Goal: Information Seeking & Learning: Learn about a topic

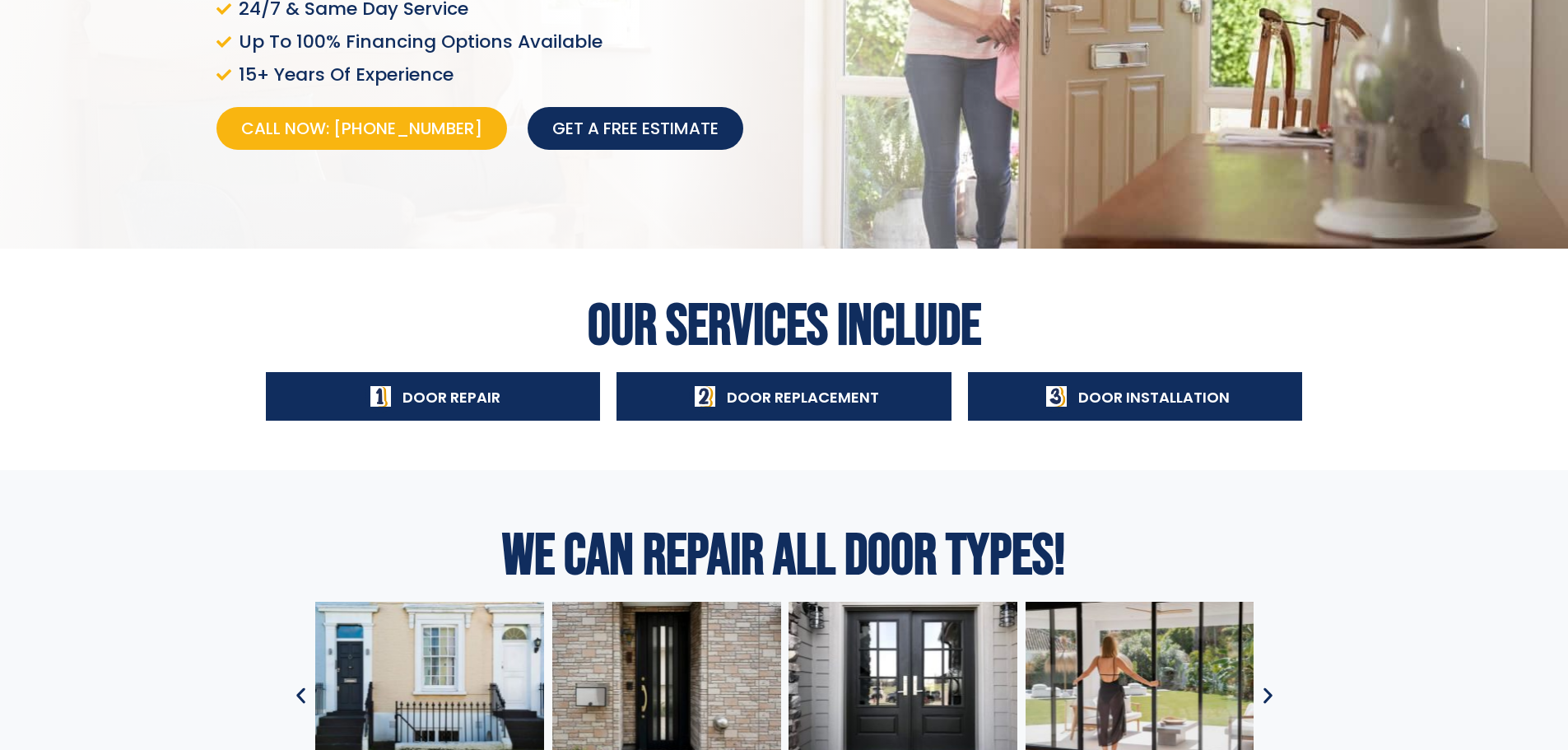
scroll to position [604, 0]
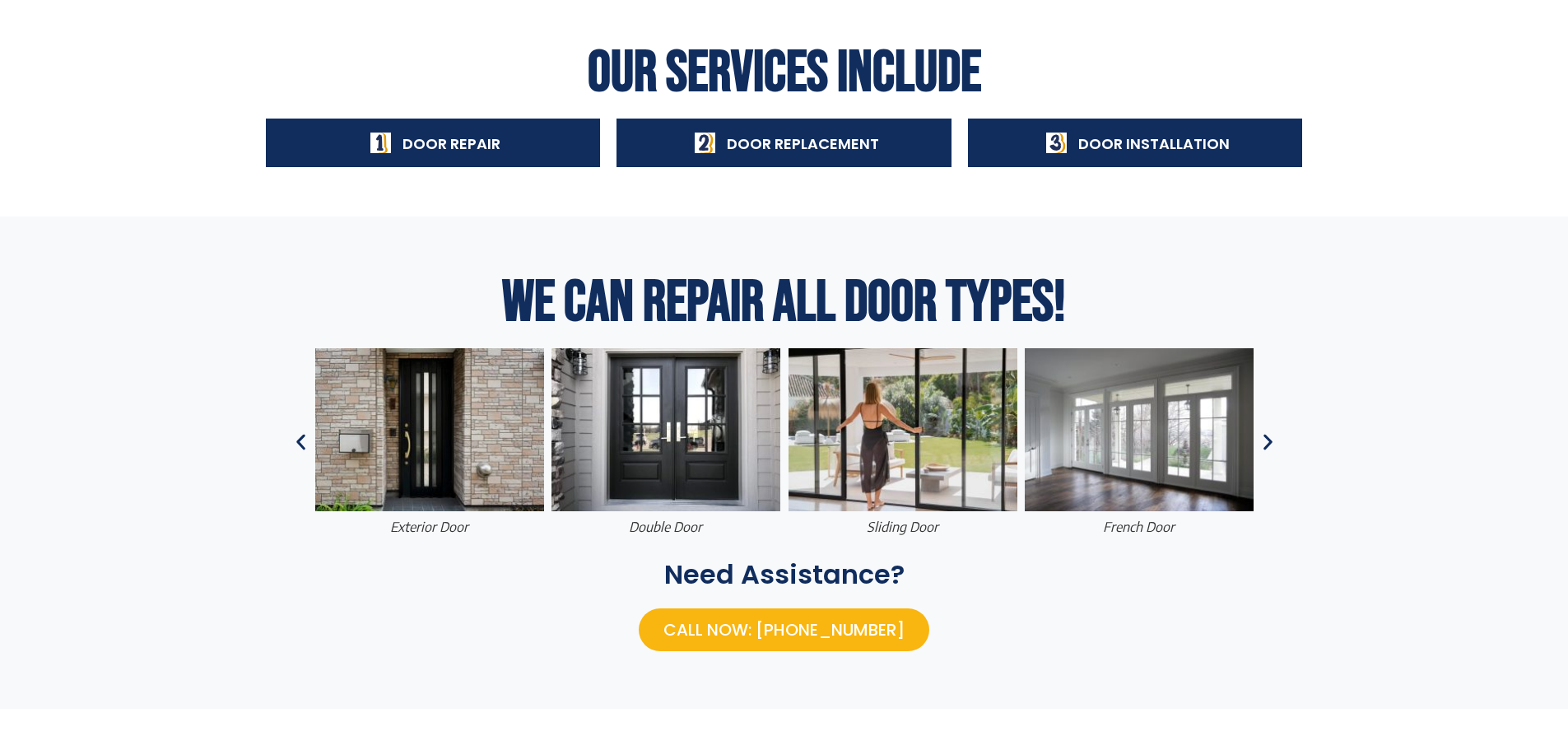
click at [429, 141] on span "Door Repair" at bounding box center [451, 143] width 98 height 20
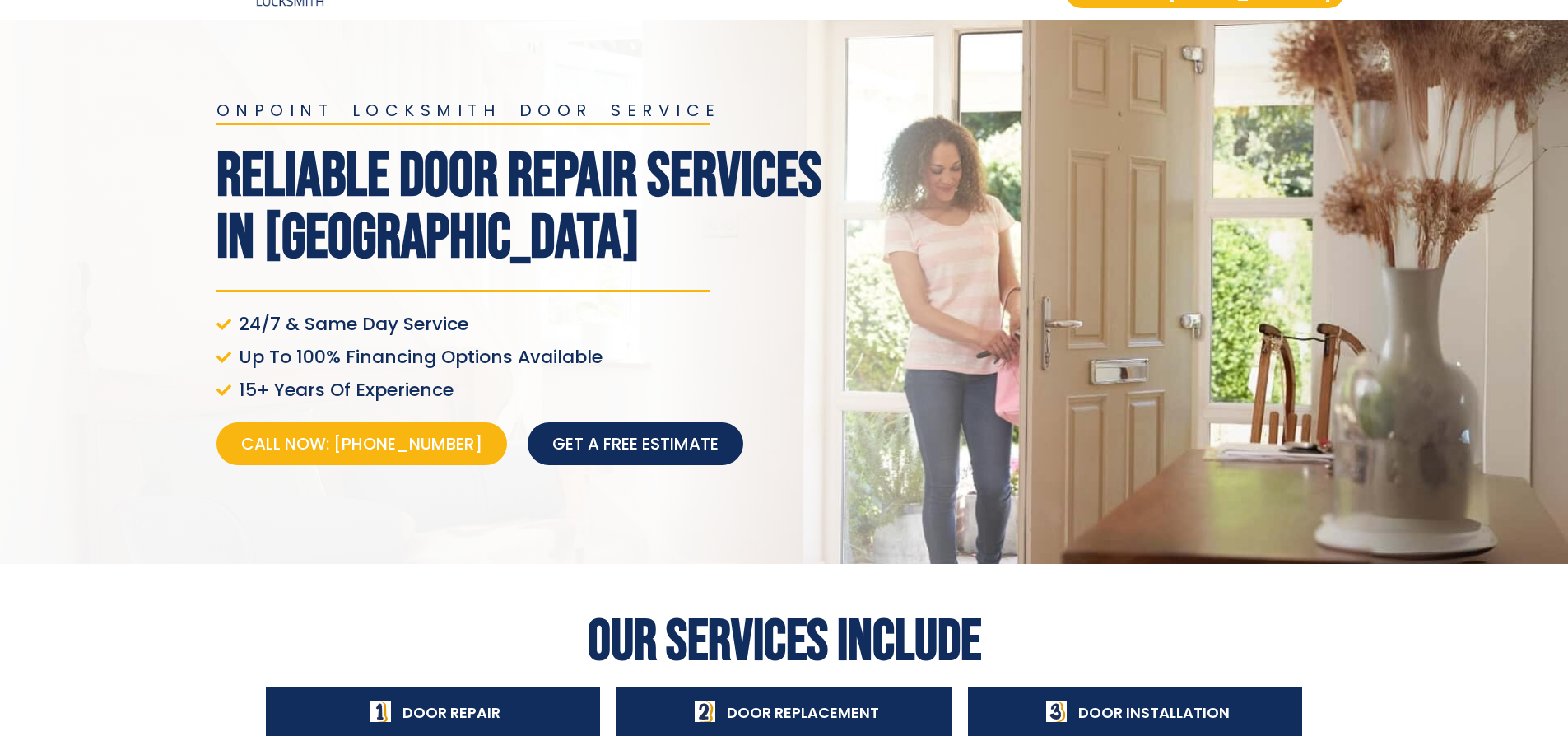
scroll to position [0, 0]
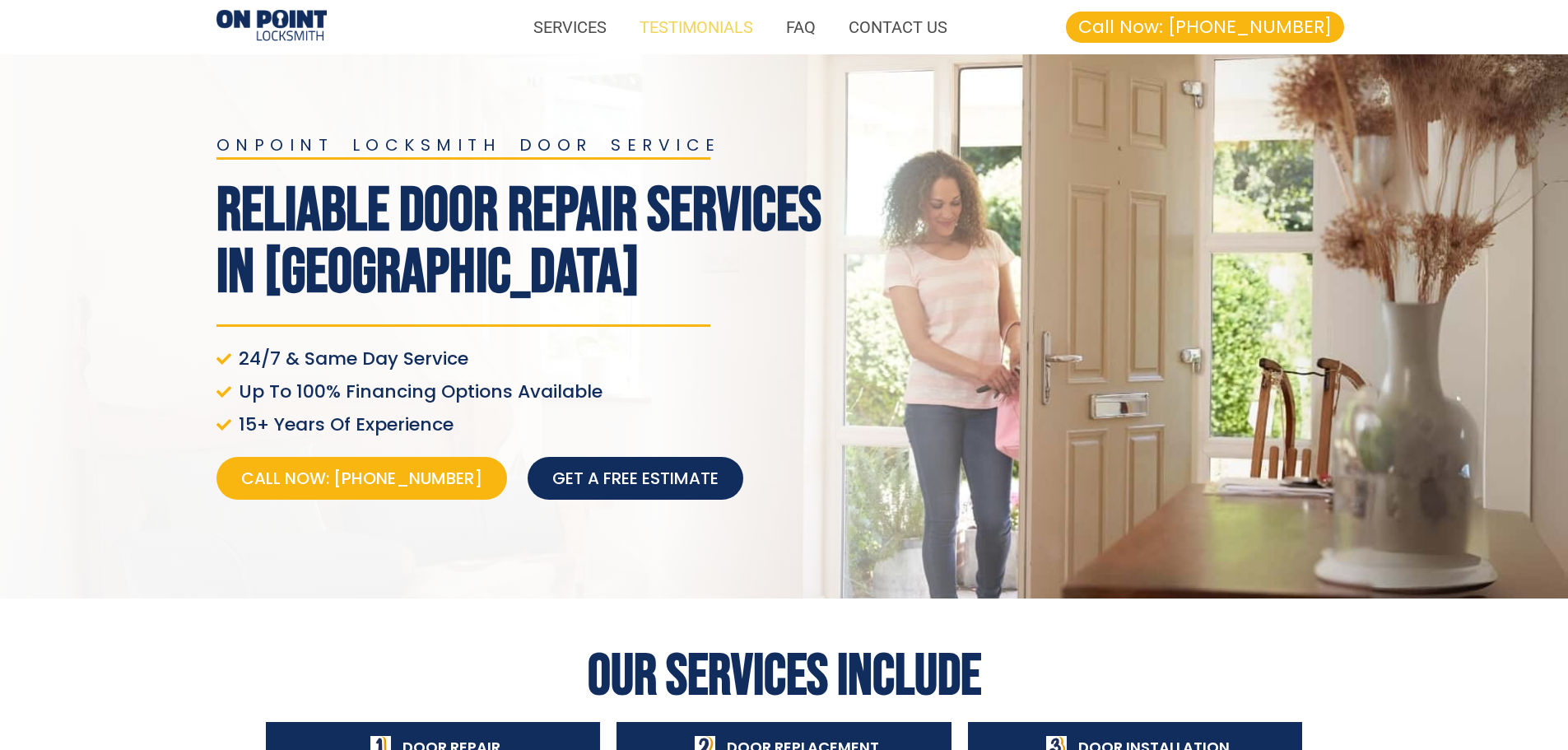
click at [720, 32] on link "TESTIMONIALS" at bounding box center [696, 27] width 146 height 38
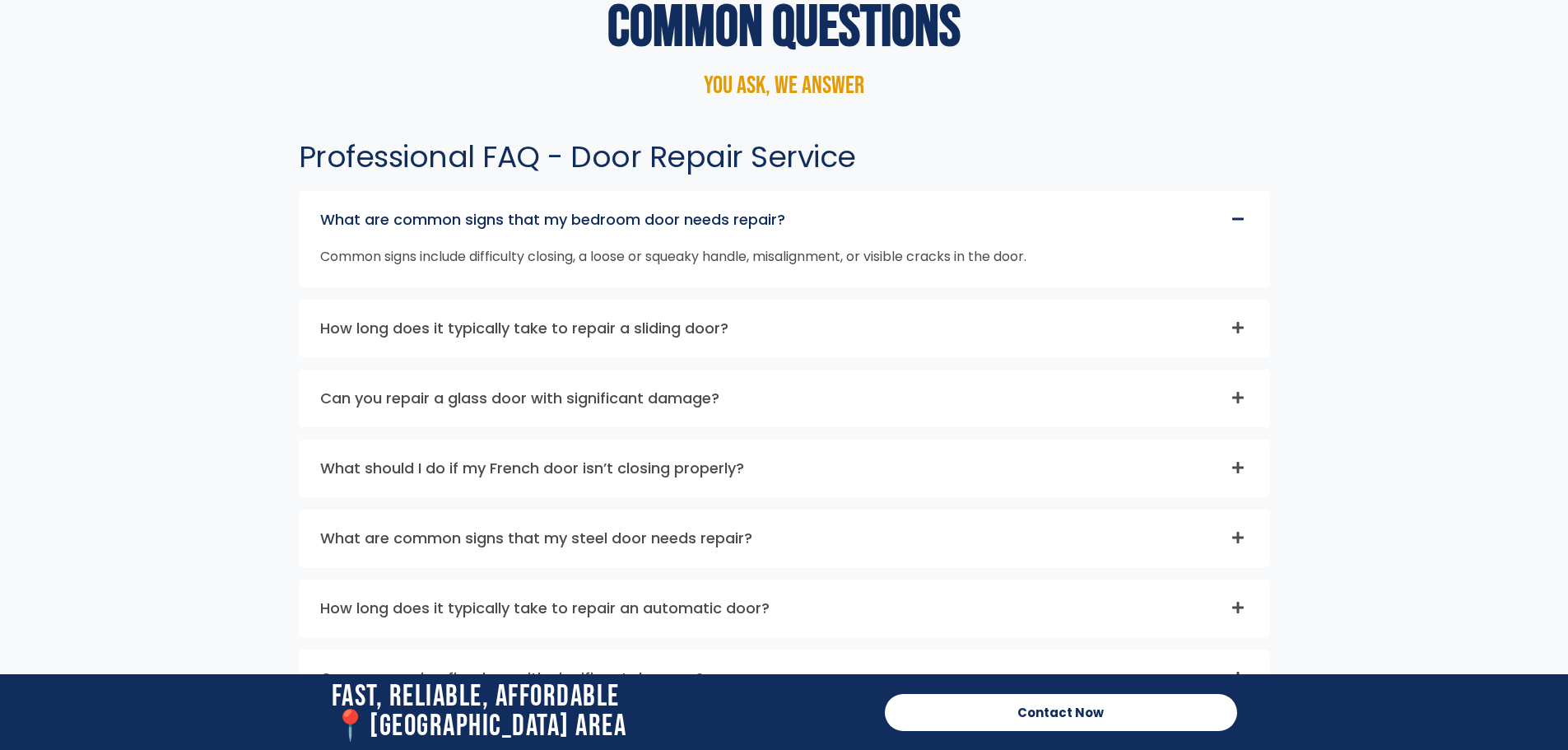
scroll to position [6748, 0]
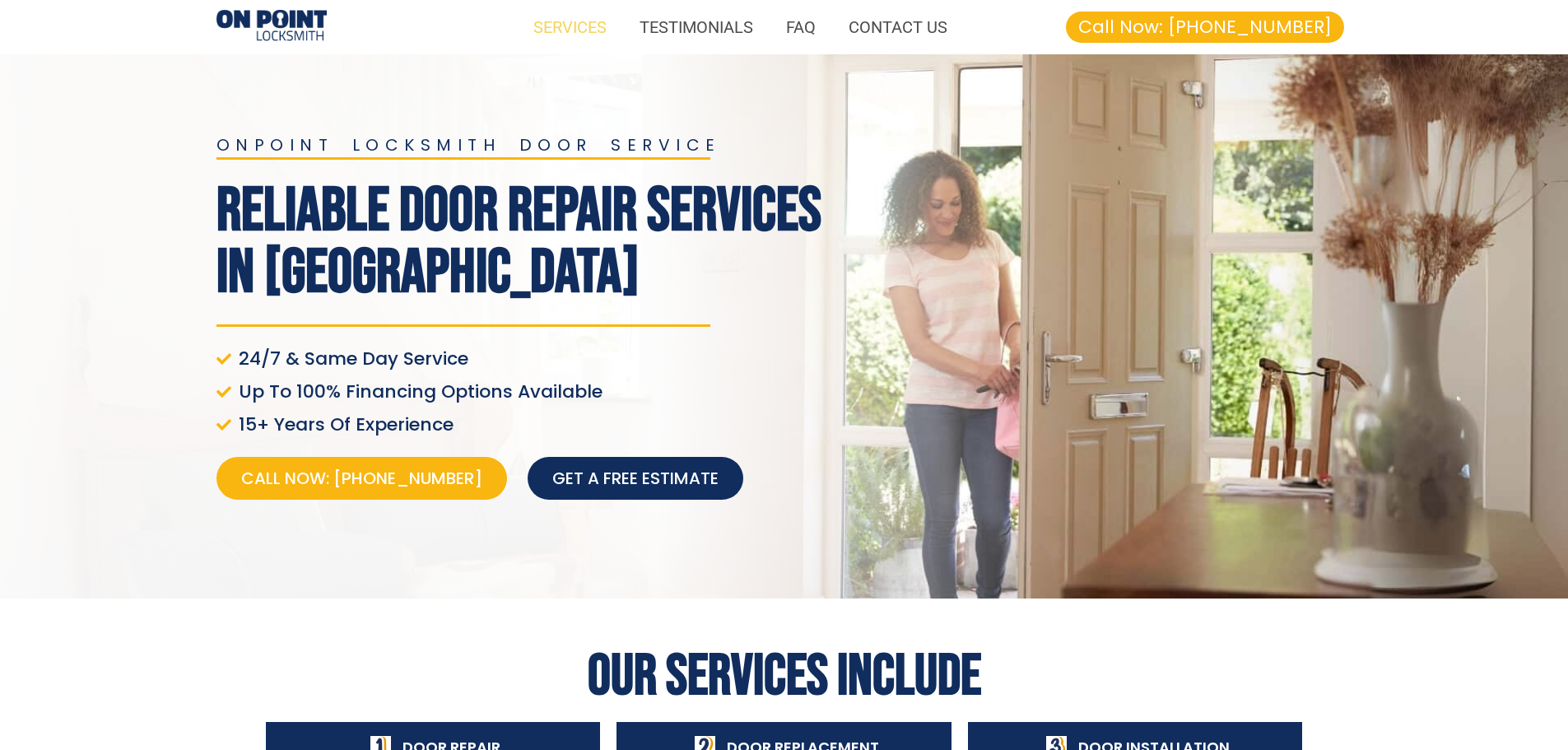
click at [594, 29] on link "SERVICES" at bounding box center [570, 27] width 106 height 38
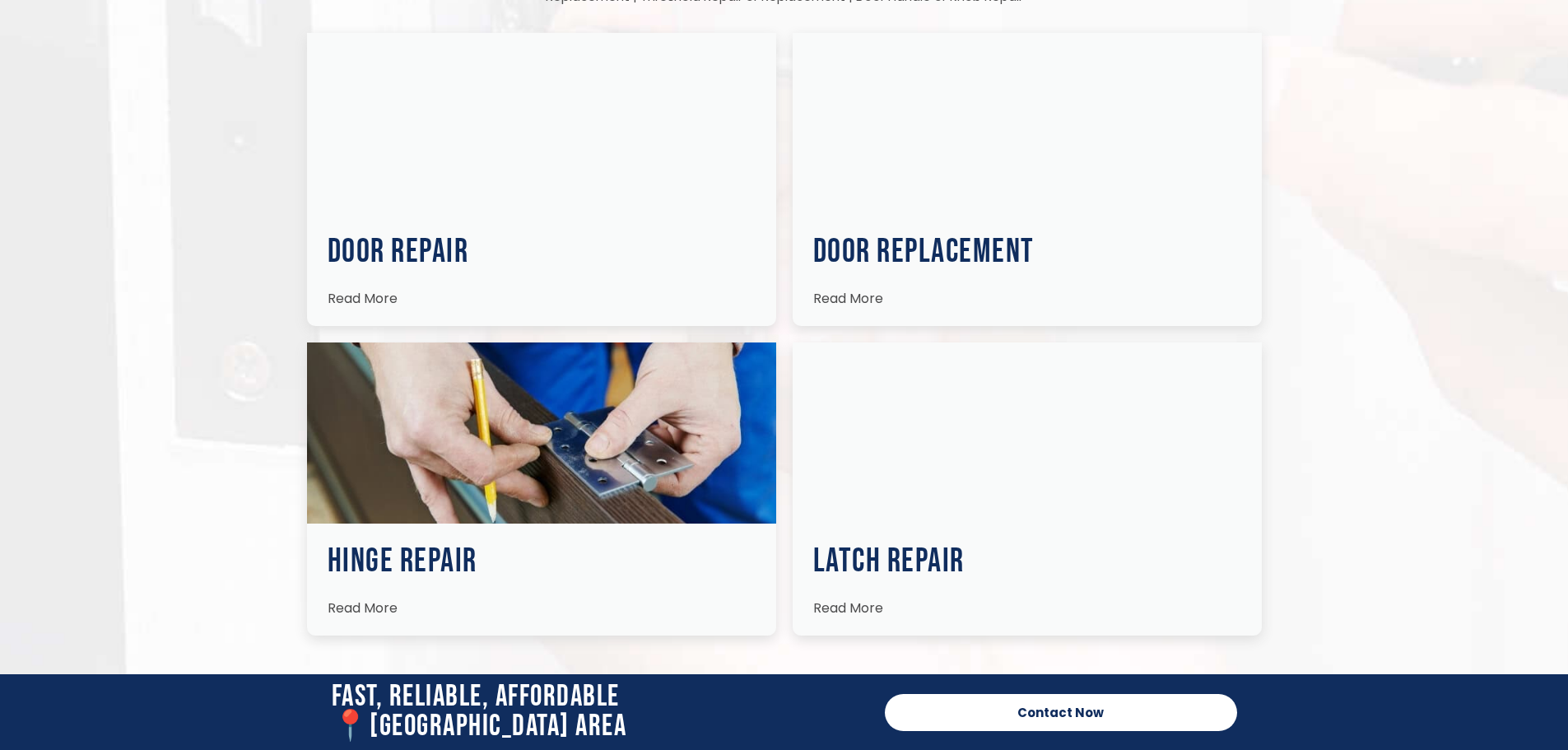
scroll to position [2900, 0]
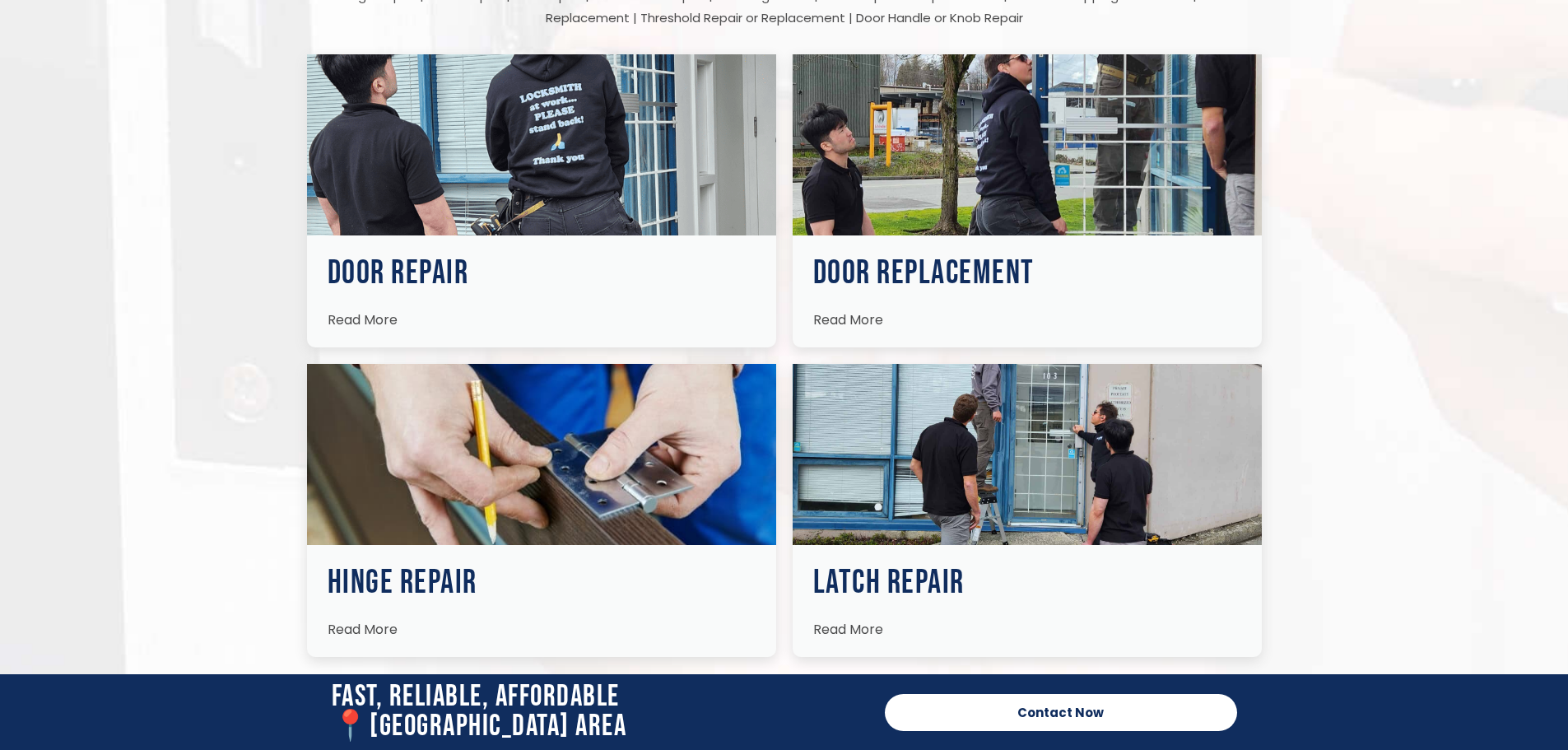
click at [491, 257] on h3 "Door Repair" at bounding box center [542, 273] width 428 height 33
click at [436, 257] on h3 "Door Repair" at bounding box center [542, 273] width 428 height 33
click at [378, 310] on span "Read More" at bounding box center [362, 320] width 70 height 19
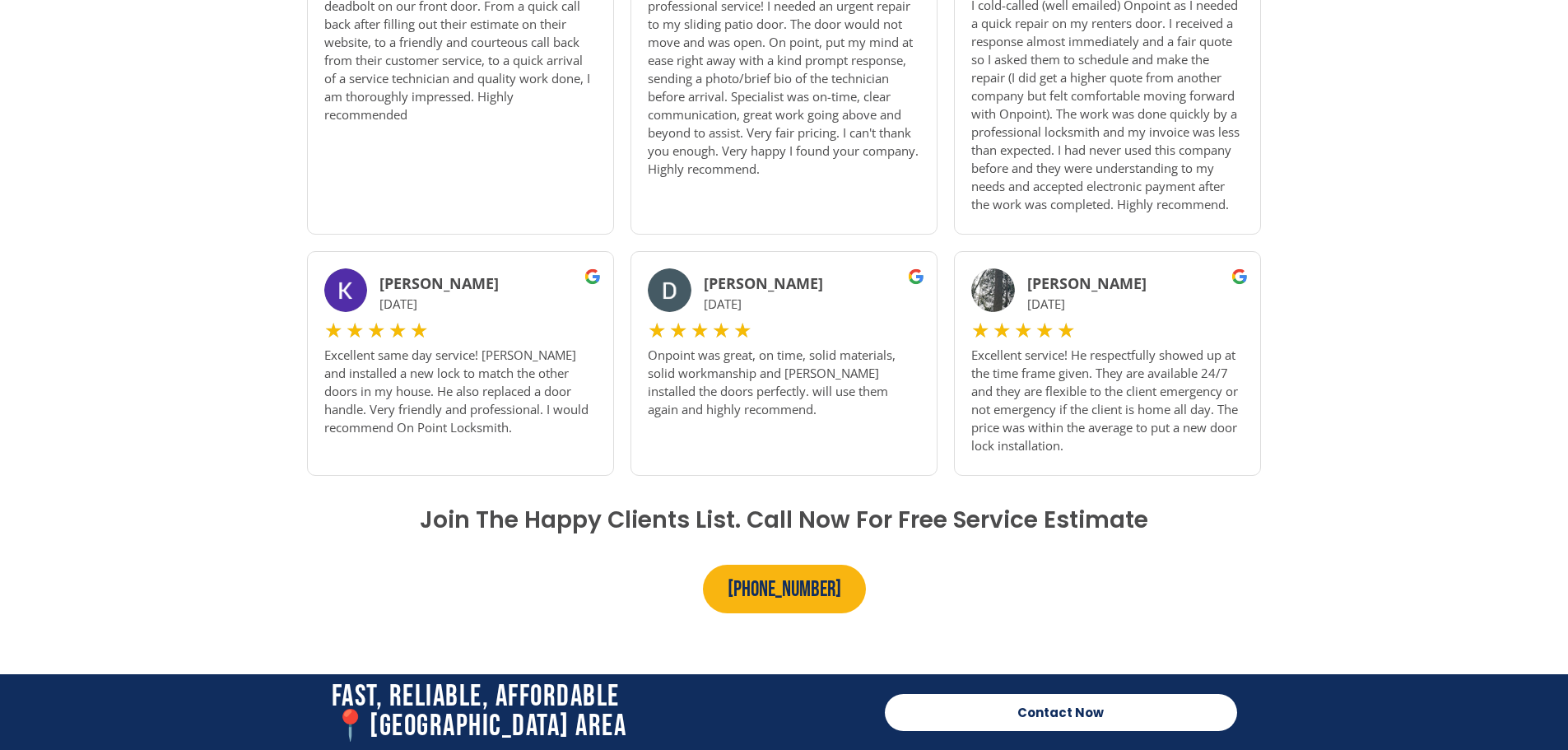
scroll to position [299, 0]
